Goal: Task Accomplishment & Management: Manage account settings

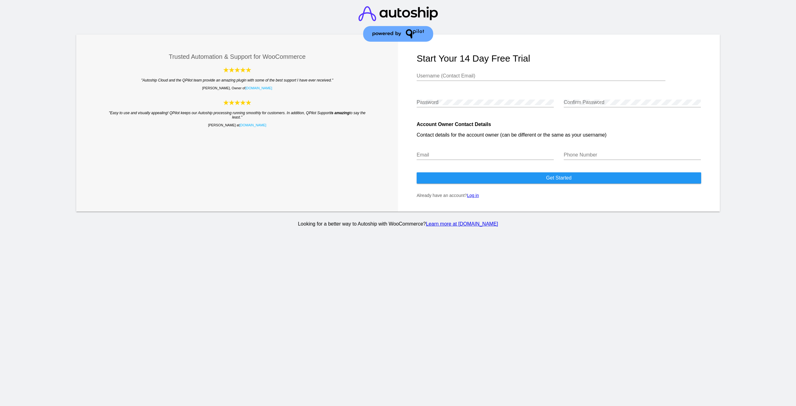
click at [477, 198] on link "Log in" at bounding box center [473, 195] width 12 height 5
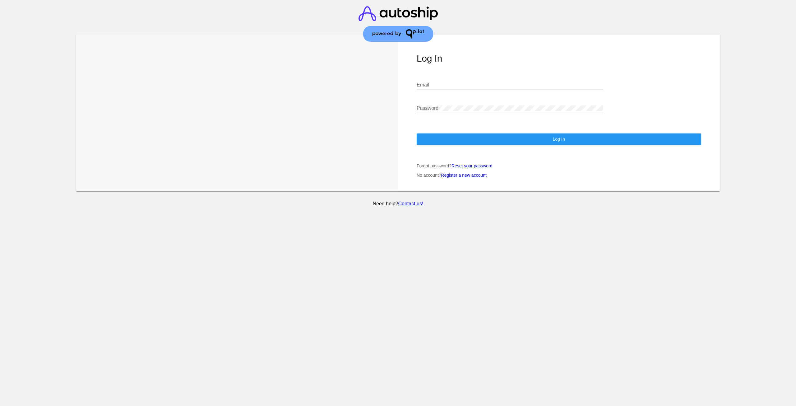
click at [426, 85] on input "Email" at bounding box center [510, 85] width 187 height 6
click at [453, 84] on input "franktroglauer@gmail.com" at bounding box center [510, 85] width 187 height 6
type input "stacie@thryvorganics.com"
click at [473, 144] on button "Log In" at bounding box center [559, 138] width 285 height 11
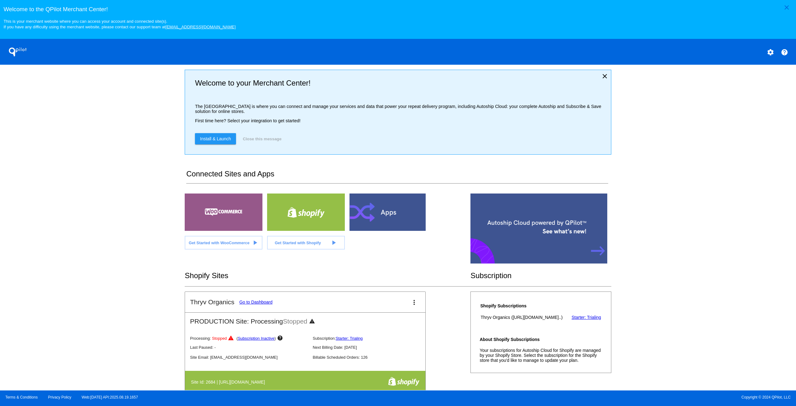
click at [312, 249] on link "Get Started with Shopify play_arrow" at bounding box center [306, 243] width 78 height 14
click at [785, 54] on mat-icon "help" at bounding box center [784, 52] width 7 height 7
click at [785, 7] on mat-icon "close" at bounding box center [786, 7] width 7 height 7
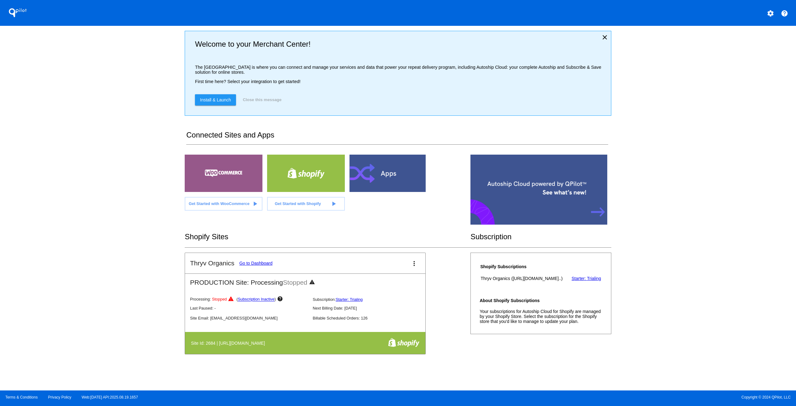
click at [249, 265] on link "Go to Dashboard" at bounding box center [256, 263] width 33 height 5
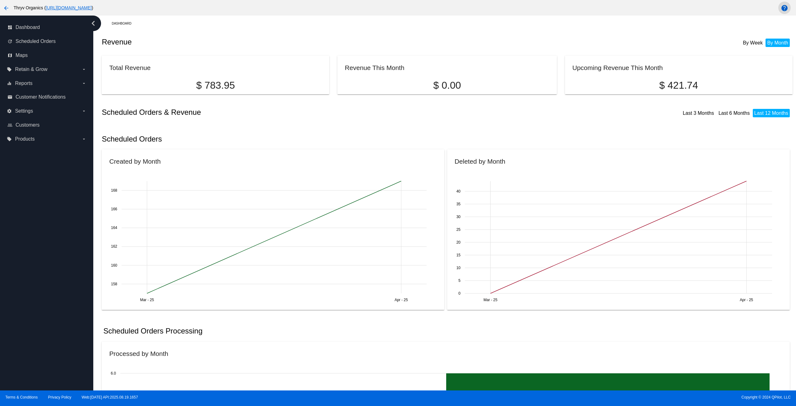
click at [786, 9] on mat-icon "help" at bounding box center [784, 7] width 7 height 7
click at [27, 113] on span "Settings" at bounding box center [24, 111] width 18 height 6
click at [0, 0] on input "settings Settings arrow_drop_down" at bounding box center [0, 0] width 0 height 0
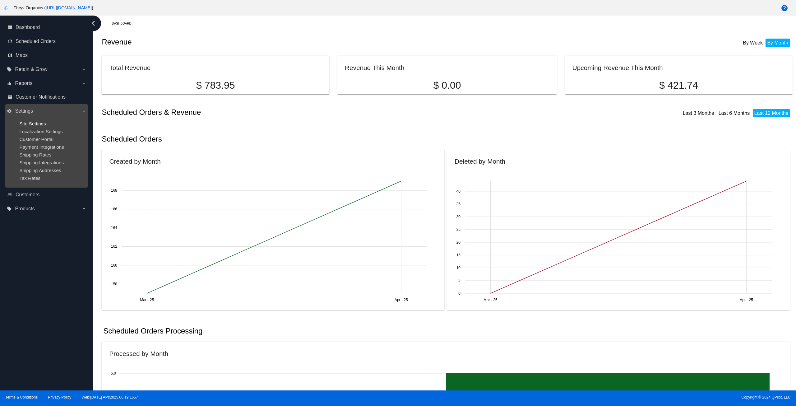
click at [46, 123] on span "Site Settings" at bounding box center [32, 123] width 26 height 5
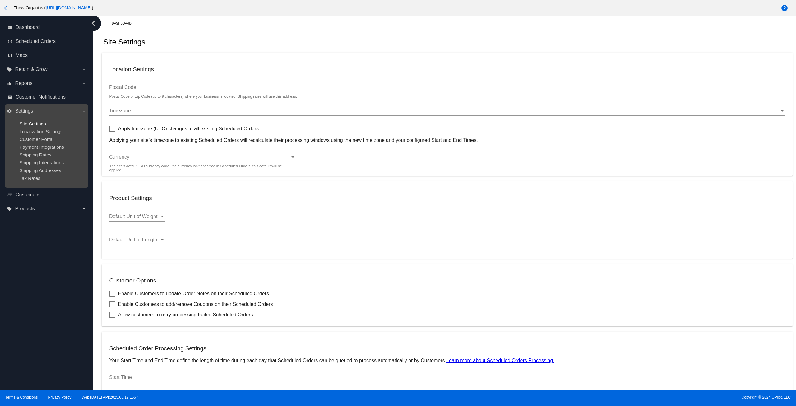
type input "75218"
checkbox input "true"
type input "19:00"
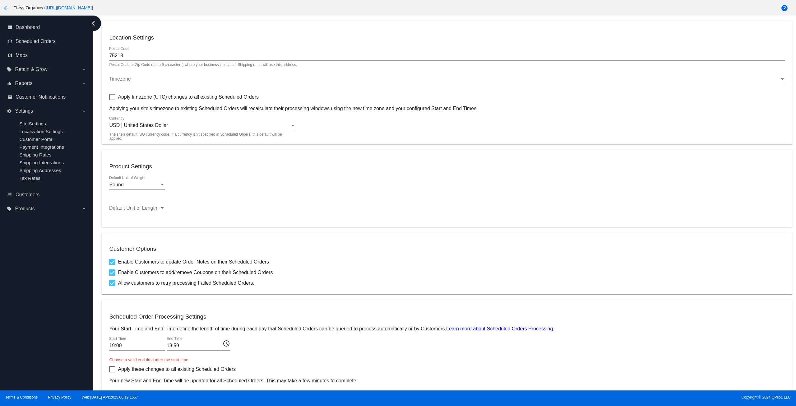
scroll to position [67, 0]
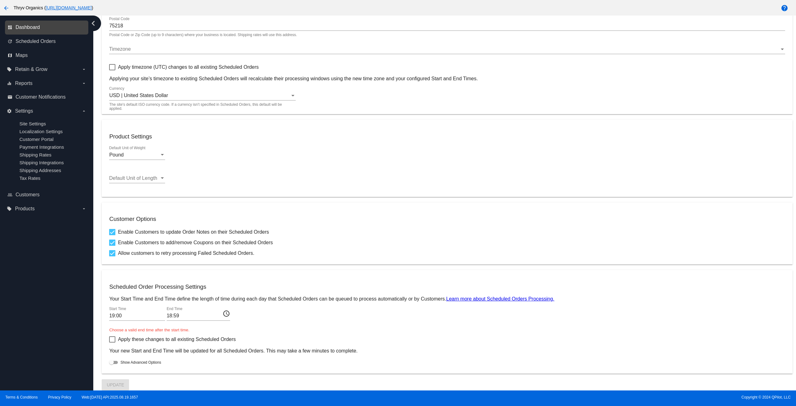
click at [39, 28] on span "Dashboard" at bounding box center [28, 28] width 24 height 6
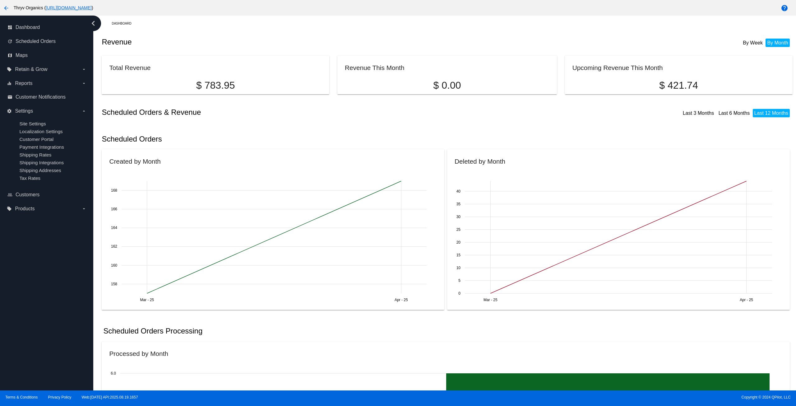
click at [0, 255] on div "dashboard Dashboard update Scheduled Orders map Maps local_offer Retain & Grow …" at bounding box center [46, 203] width 93 height 375
